Goal: Task Accomplishment & Management: Use online tool/utility

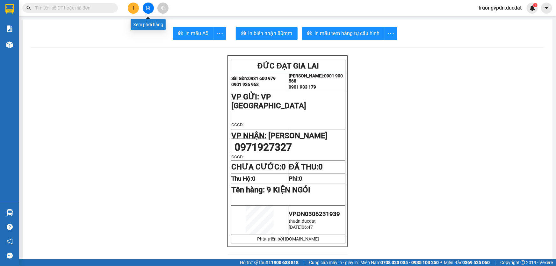
click at [147, 8] on icon "file-add" at bounding box center [149, 8] width 4 height 4
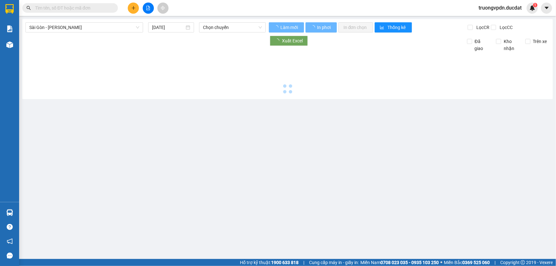
type input "[DATE]"
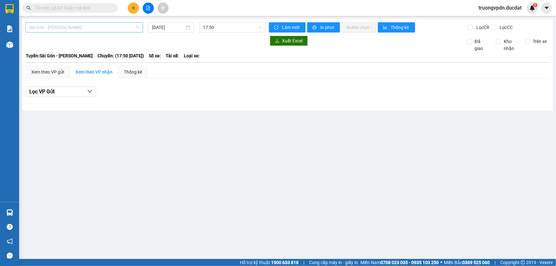
click at [86, 26] on span "Sài Gòn - [PERSON_NAME]" at bounding box center [84, 28] width 110 height 10
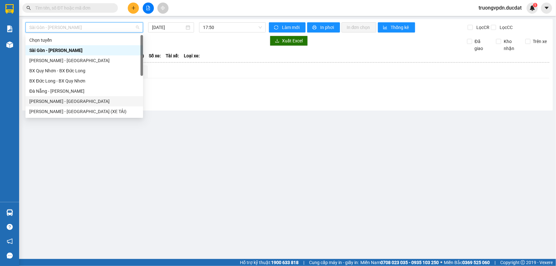
click at [51, 102] on div "[PERSON_NAME] - [GEOGRAPHIC_DATA]" at bounding box center [84, 101] width 110 height 7
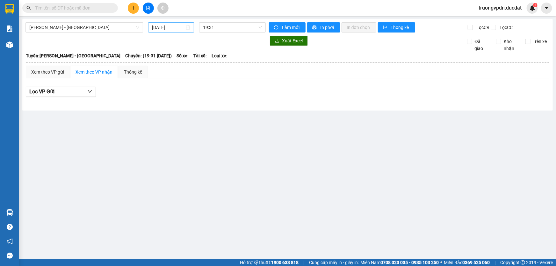
click at [182, 32] on div "[DATE]" at bounding box center [171, 27] width 46 height 10
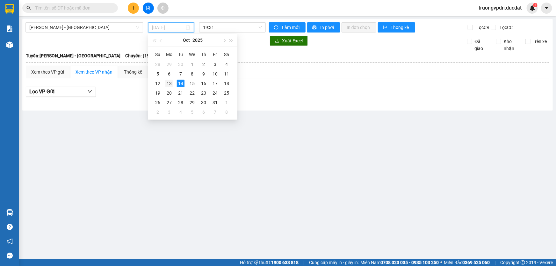
click at [168, 86] on div "13" at bounding box center [169, 84] width 8 height 8
type input "[DATE]"
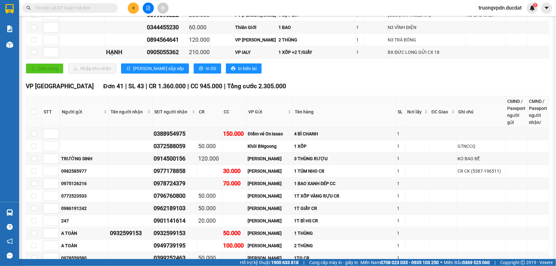
scroll to position [321, 0]
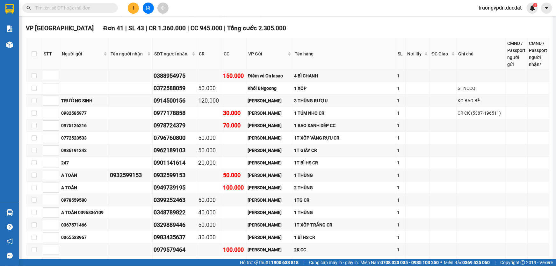
click at [89, 8] on input "text" at bounding box center [72, 7] width 75 height 7
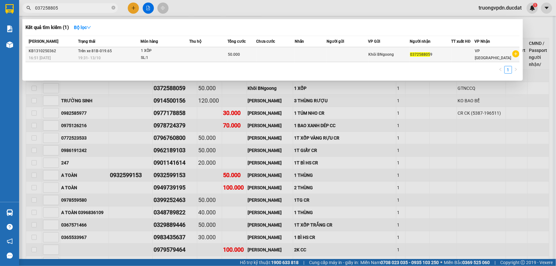
type input "037258805"
click at [335, 61] on td at bounding box center [347, 54] width 41 height 15
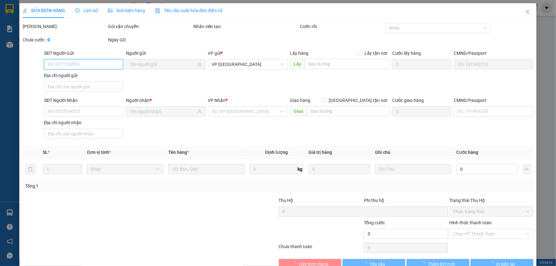
type input "0372588059"
type input "0"
type input "50.000"
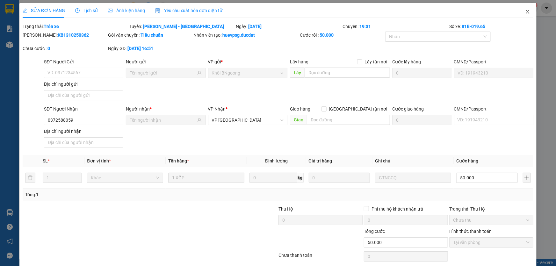
click at [526, 11] on icon "close" at bounding box center [528, 12] width 4 height 4
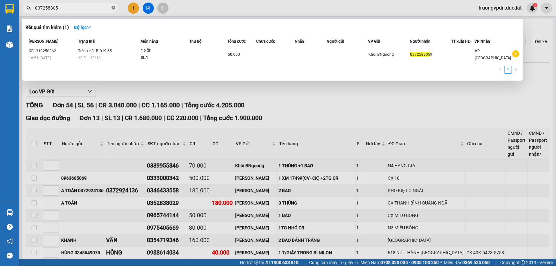
click at [113, 9] on icon "close-circle" at bounding box center [114, 8] width 4 height 4
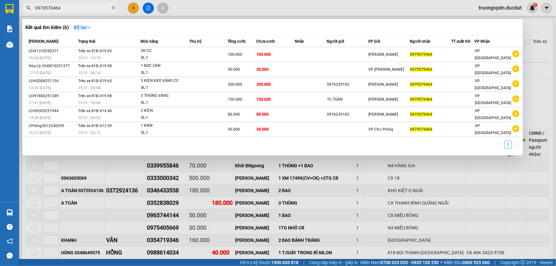
type input "0979579464"
click at [253, 192] on div at bounding box center [278, 133] width 556 height 266
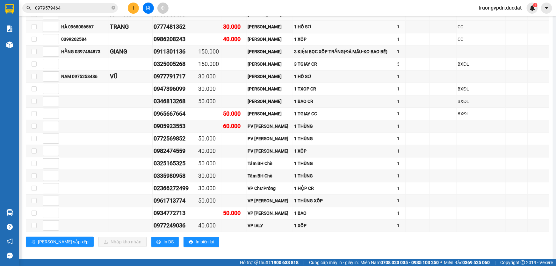
scroll to position [668, 0]
click at [112, 7] on icon "close-circle" at bounding box center [114, 8] width 4 height 4
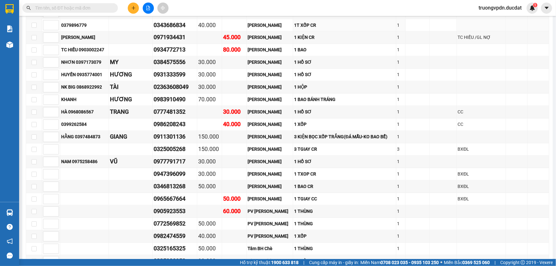
scroll to position [523, 0]
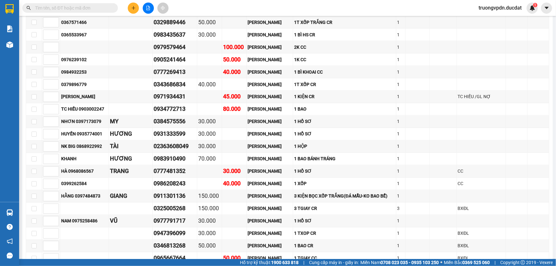
paste input "0934772713"
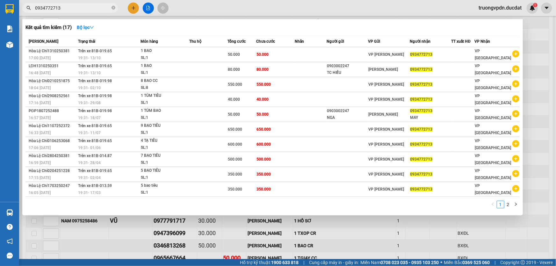
type input "0934772713"
click at [228, 242] on div at bounding box center [278, 133] width 556 height 266
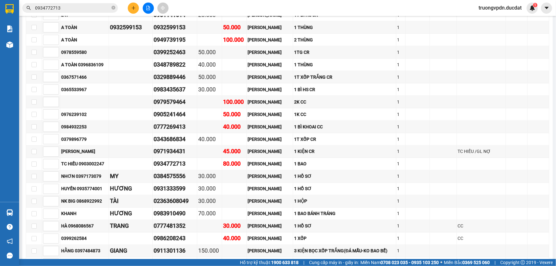
scroll to position [465, 0]
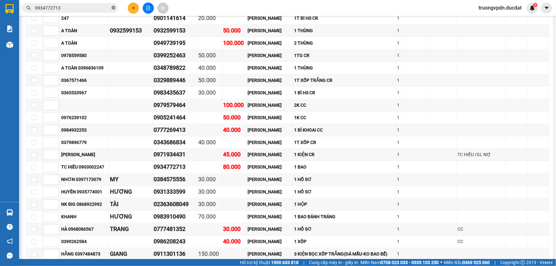
click at [113, 8] on icon "close-circle" at bounding box center [114, 8] width 4 height 4
click at [86, 10] on input "text" at bounding box center [72, 7] width 75 height 7
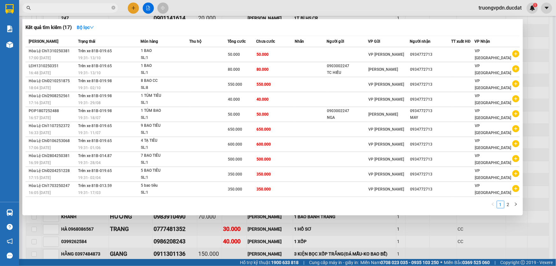
scroll to position [0, 667]
click at [113, 8] on icon "close-circle" at bounding box center [114, 8] width 4 height 4
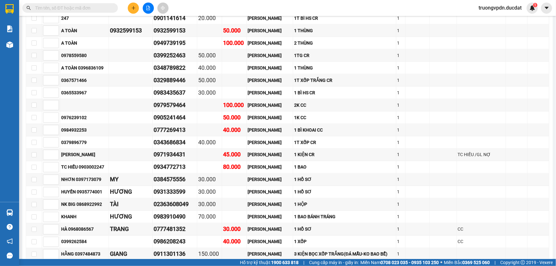
click at [85, 10] on input "text" at bounding box center [72, 7] width 75 height 7
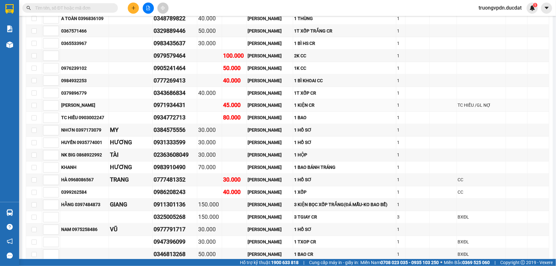
scroll to position [523, 0]
